Goal: Task Accomplishment & Management: Use online tool/utility

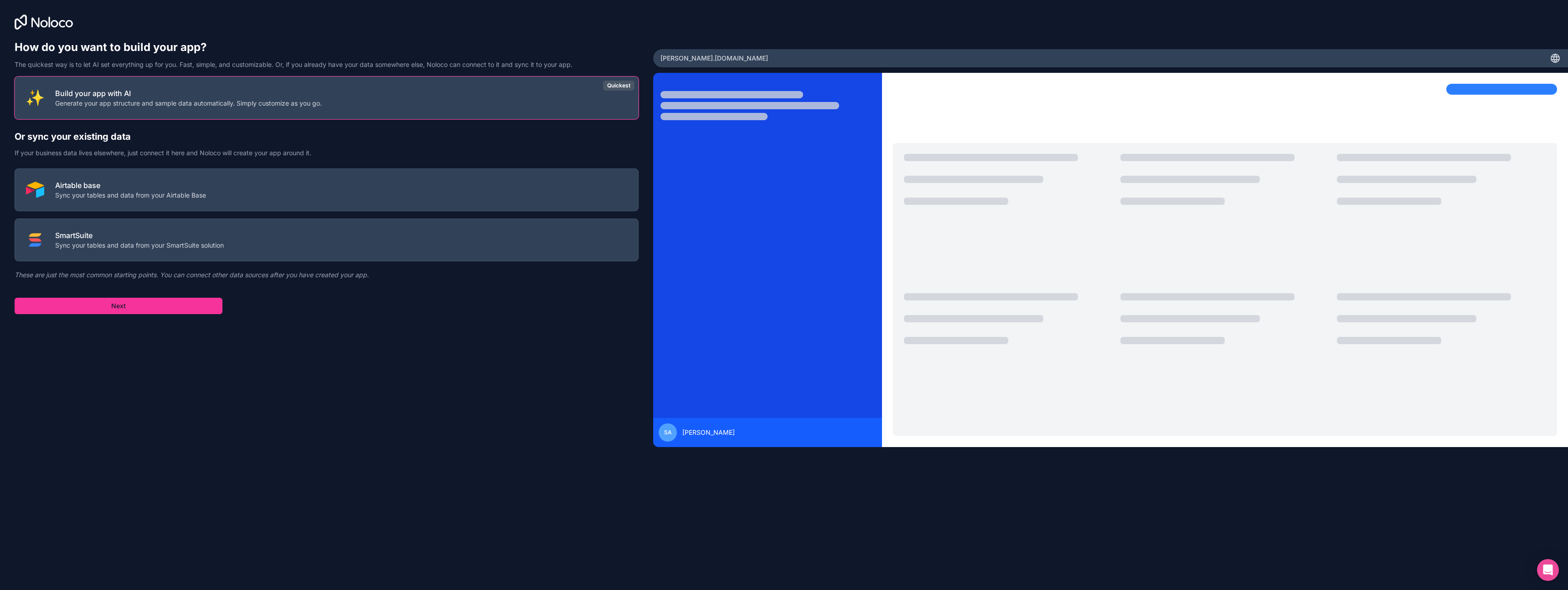
click at [314, 190] on button "Airtable base Sync your tables and data from your Airtable Base" at bounding box center [326, 190] width 624 height 43
click at [164, 311] on button "Next" at bounding box center [118, 306] width 208 height 16
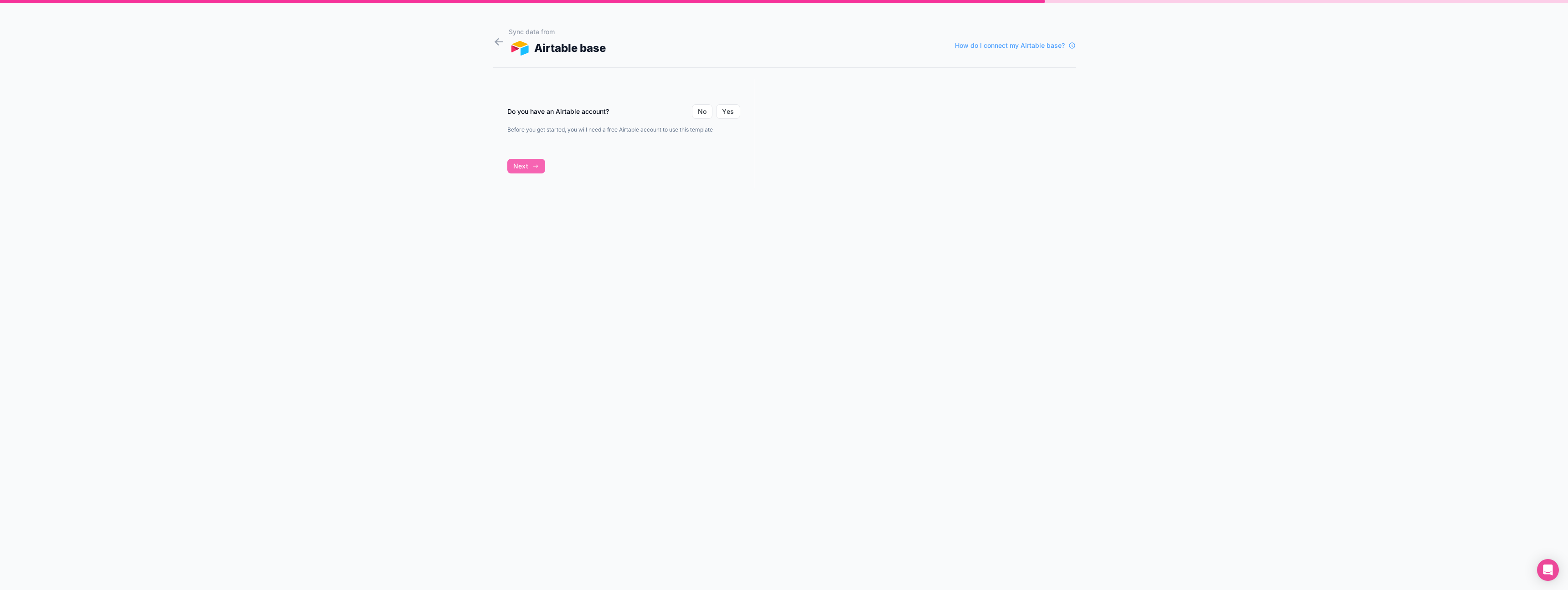
click at [737, 113] on button "Yes" at bounding box center [727, 111] width 24 height 15
click at [572, 179] on button "Connect with Airtable" at bounding box center [559, 179] width 103 height 17
click at [832, 209] on div at bounding box center [915, 198] width 320 height 238
click at [727, 205] on div "Refresh" at bounding box center [726, 206] width 28 height 13
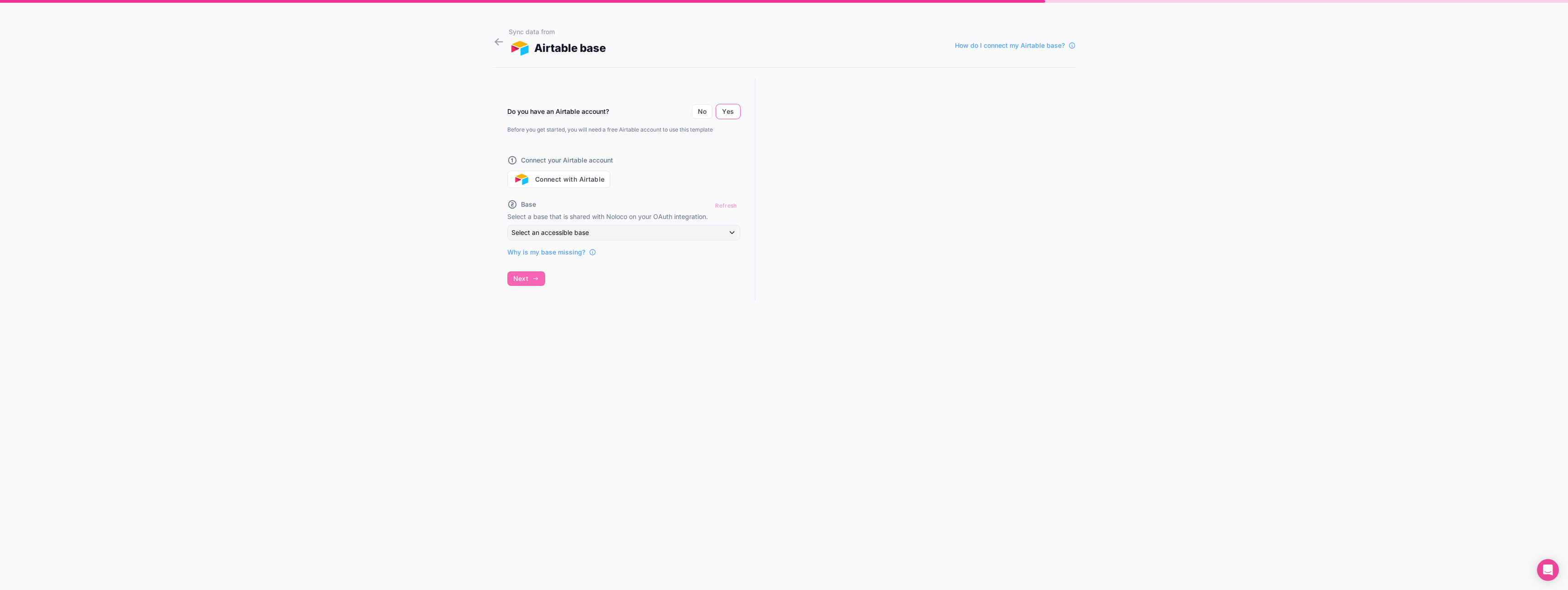
click at [592, 177] on button "Connect with Airtable" at bounding box center [559, 179] width 103 height 17
click at [672, 182] on div "Select an accessible base" at bounding box center [623, 182] width 232 height 15
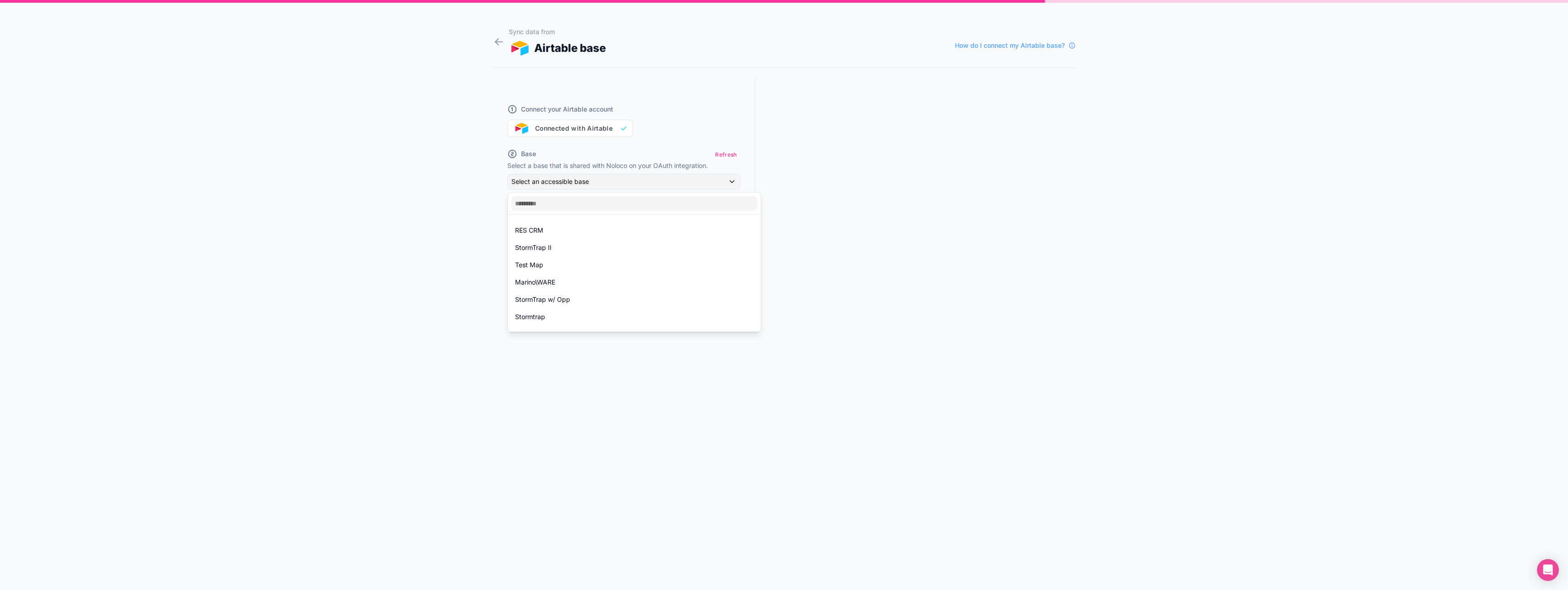
click at [561, 229] on div "RES CRM" at bounding box center [634, 231] width 239 height 11
click at [528, 279] on span "Next" at bounding box center [520, 279] width 15 height 8
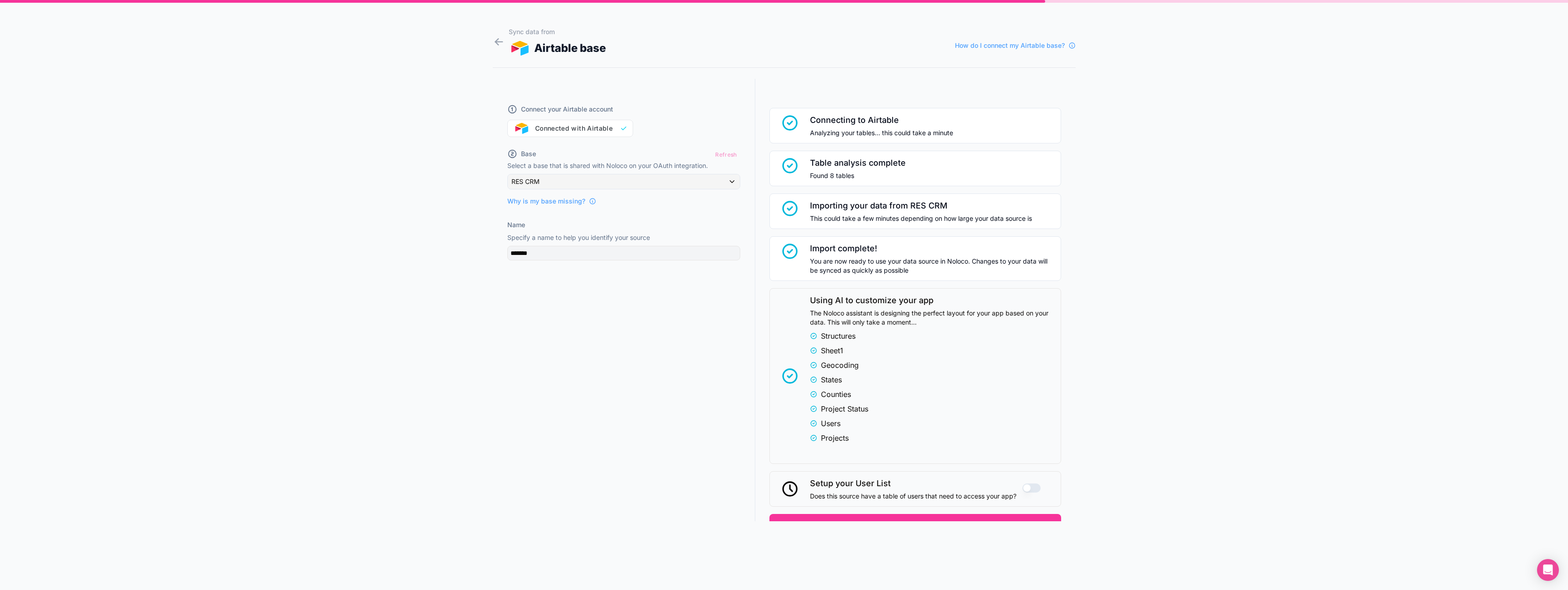
scroll to position [43, 0]
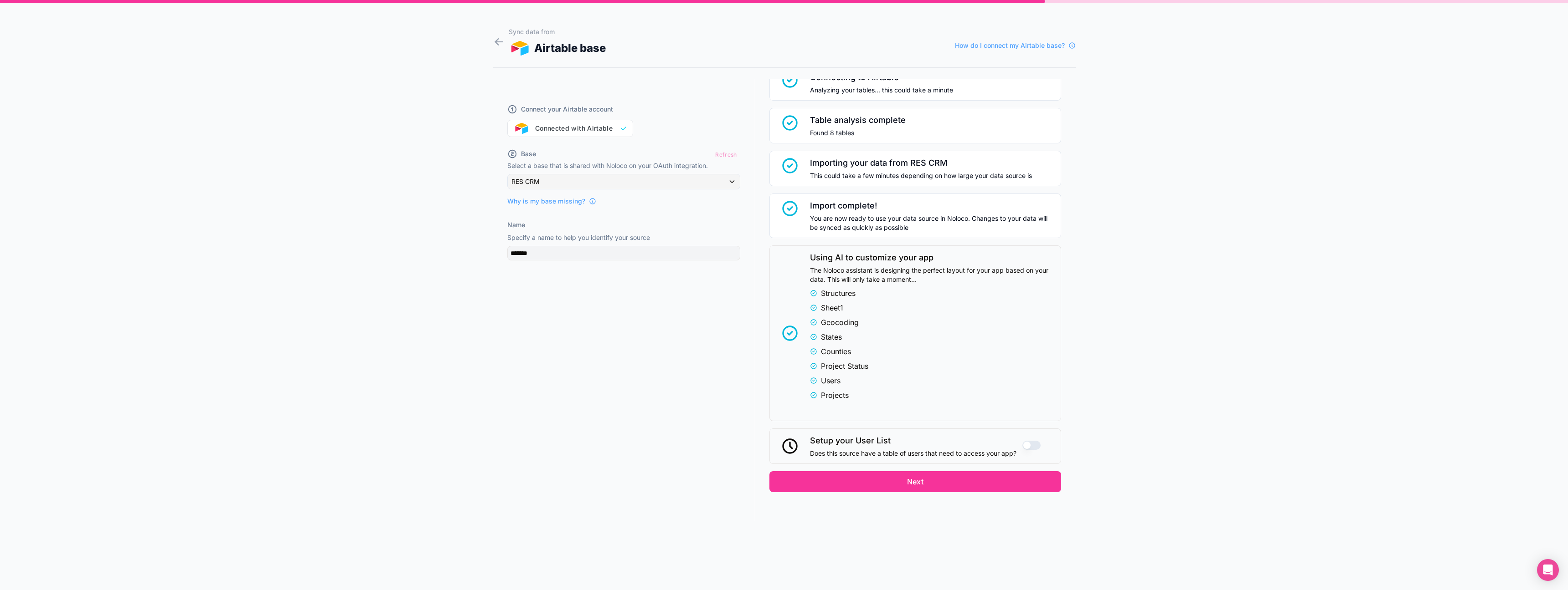
click at [920, 485] on button "Next" at bounding box center [915, 482] width 292 height 21
